Goal: Information Seeking & Learning: Learn about a topic

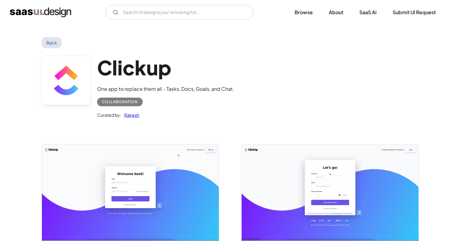
click at [27, 15] on img "home" at bounding box center [40, 12] width 61 height 10
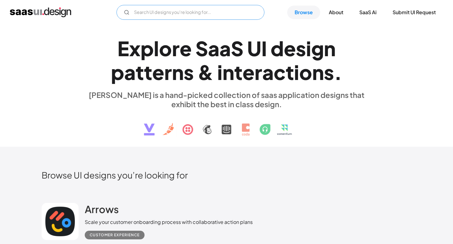
click at [196, 14] on input "Email Form" at bounding box center [191, 12] width 148 height 15
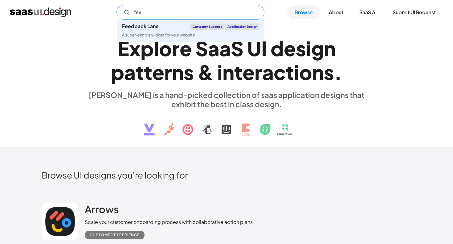
type input "feed"
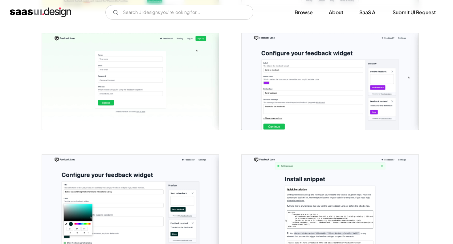
scroll to position [85, 0]
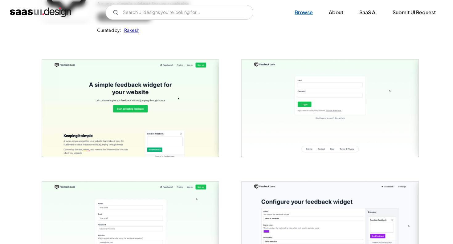
click at [298, 12] on link "Browse" at bounding box center [303, 13] width 33 height 14
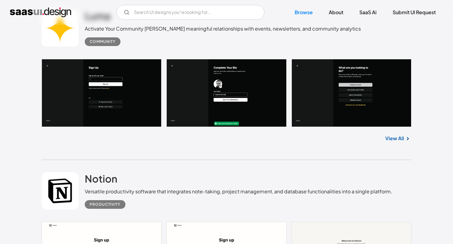
scroll to position [6035, 0]
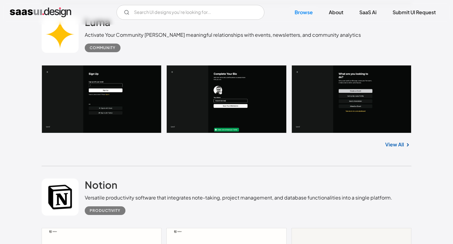
click at [398, 141] on link "View All" at bounding box center [394, 144] width 19 height 7
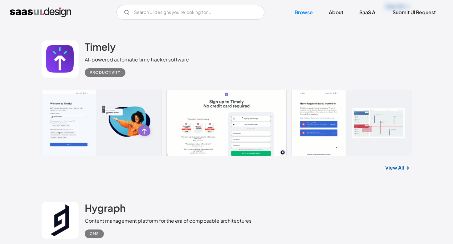
scroll to position [7330, 0]
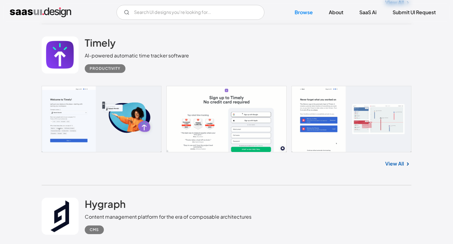
click at [401, 160] on link "View All" at bounding box center [394, 163] width 19 height 7
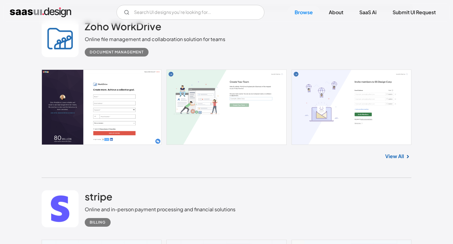
scroll to position [12080, 0]
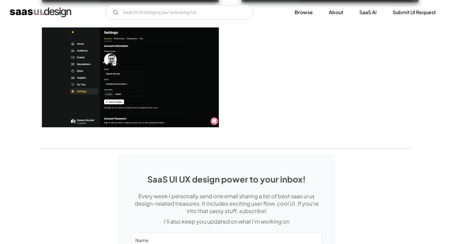
scroll to position [1540, 0]
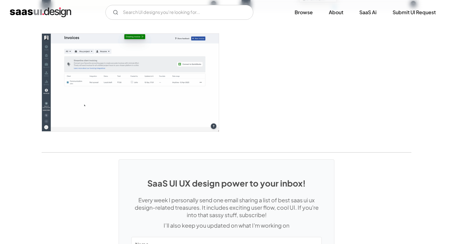
scroll to position [1578, 0]
